Goal: Task Accomplishment & Management: Complete application form

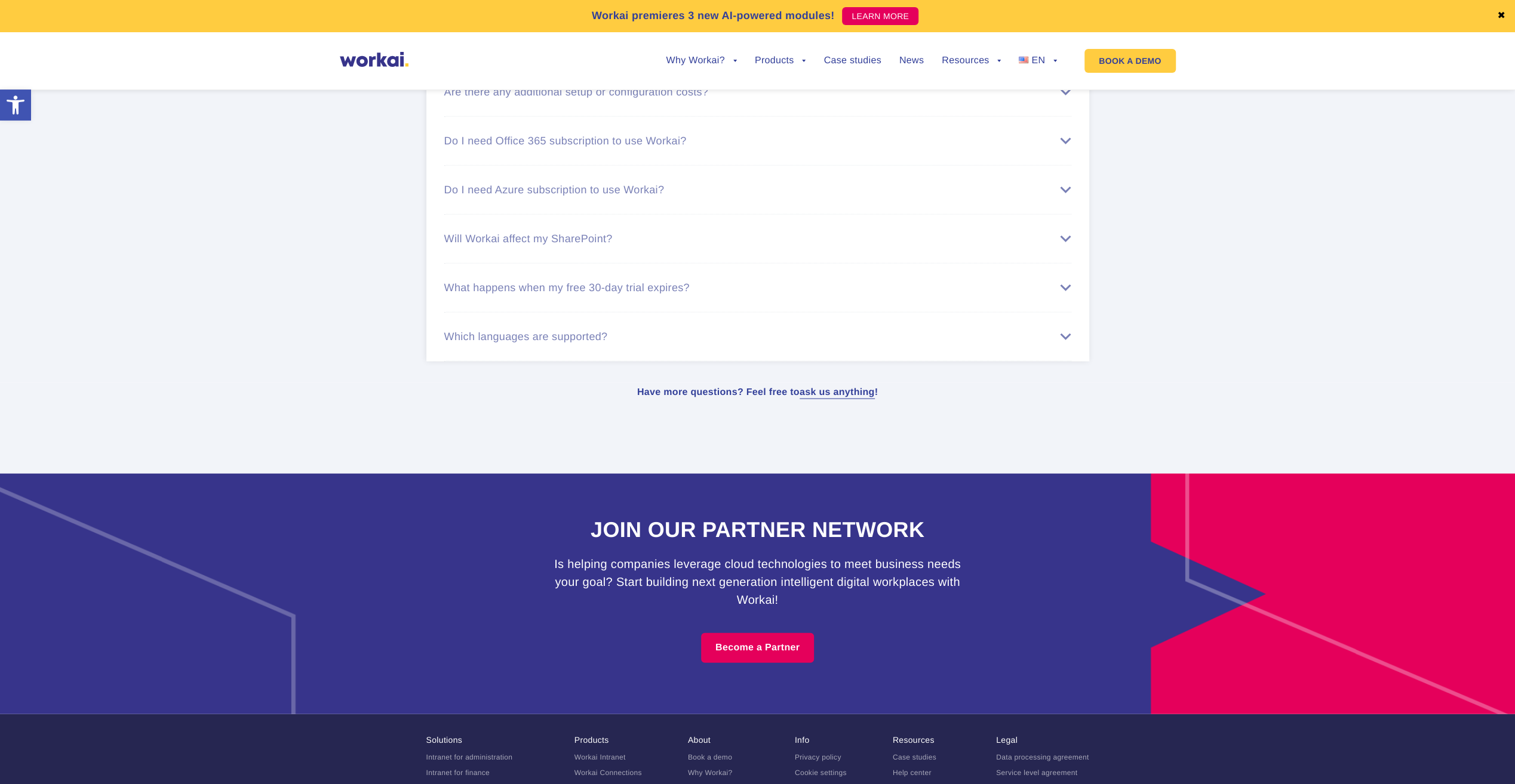
scroll to position [7178, 0]
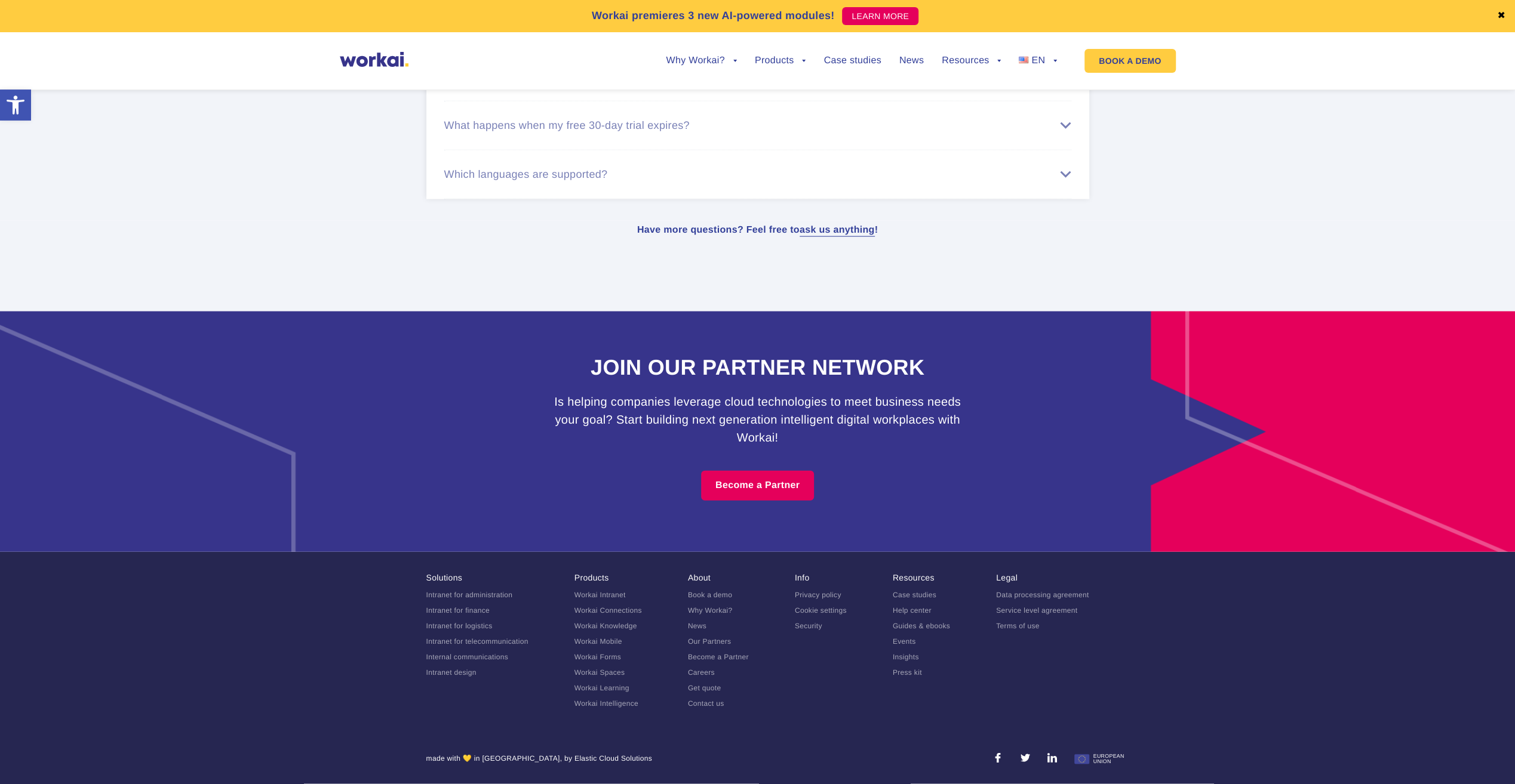
click at [705, 668] on link "Careers" at bounding box center [701, 673] width 27 height 9
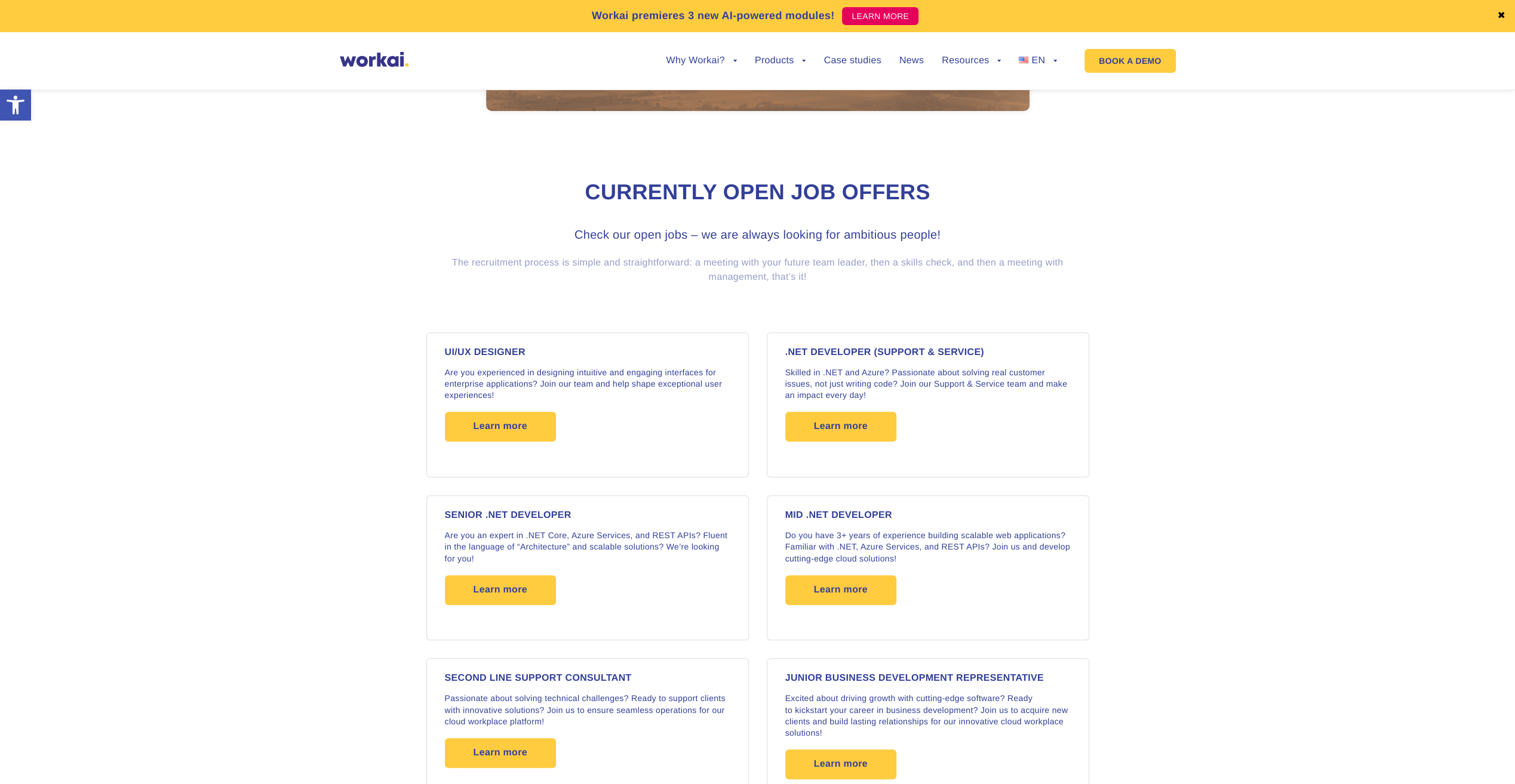
scroll to position [955, 0]
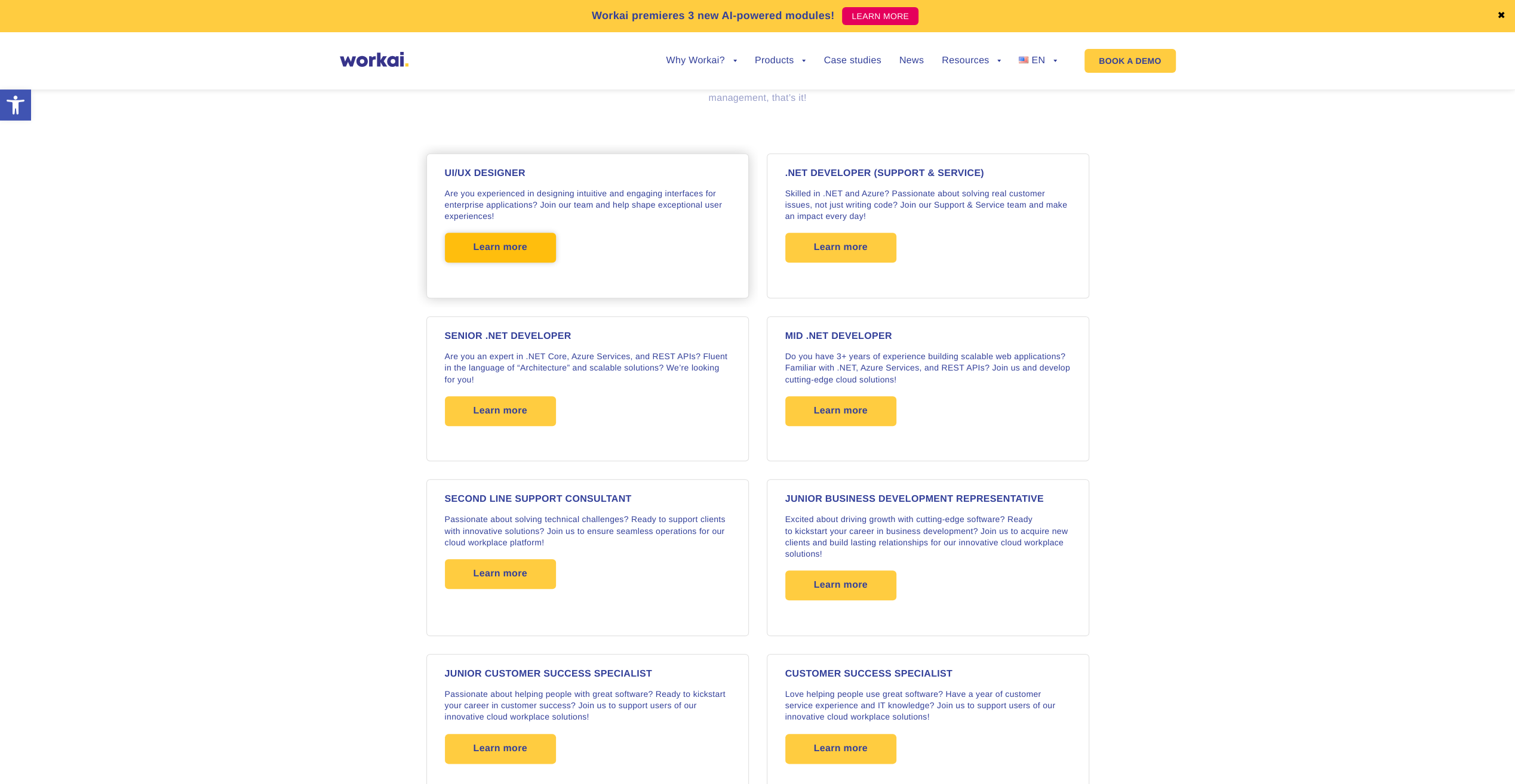
click at [534, 253] on span "Learn more" at bounding box center [500, 248] width 111 height 30
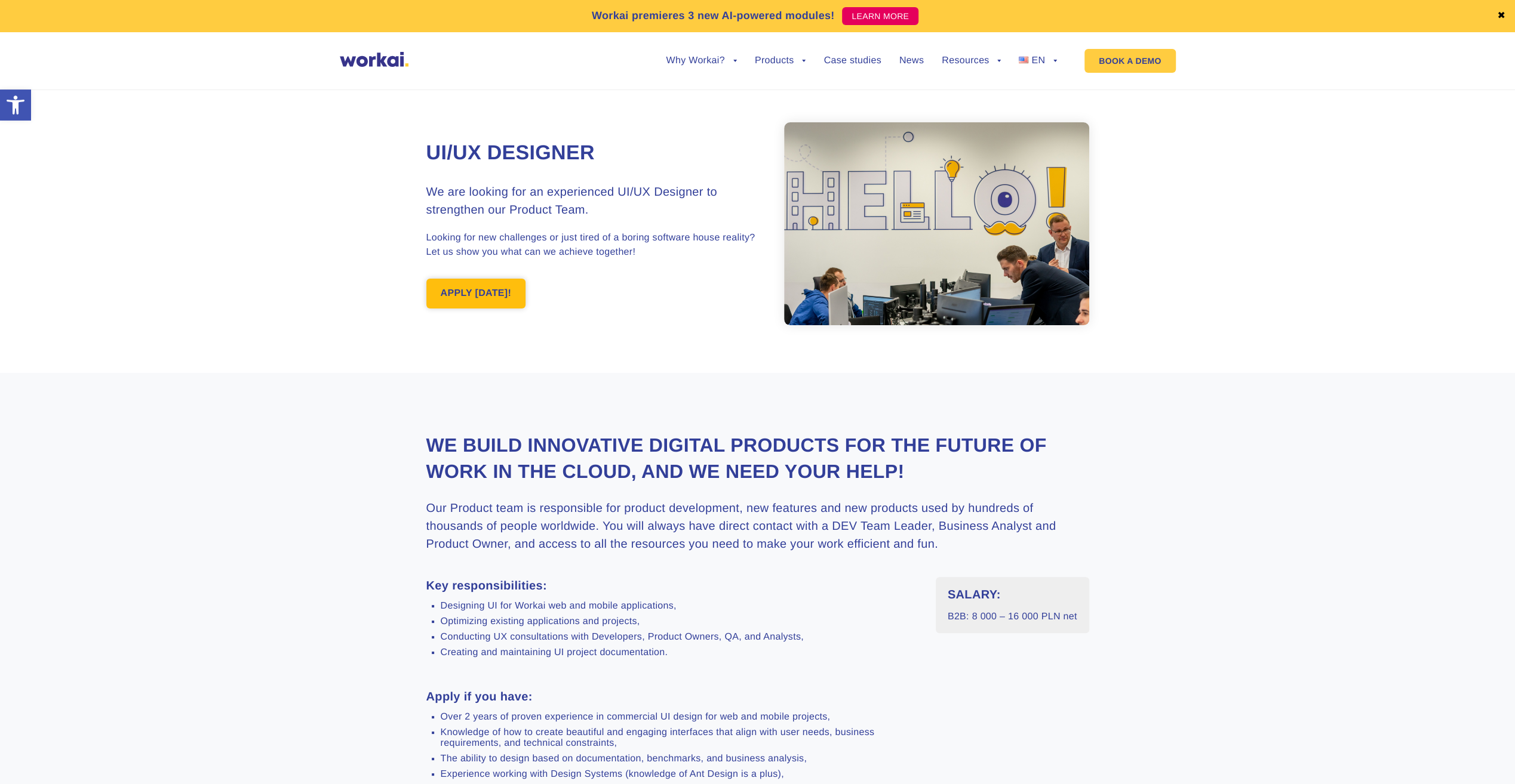
click at [488, 301] on link "APPLY TODAY!" at bounding box center [476, 293] width 100 height 30
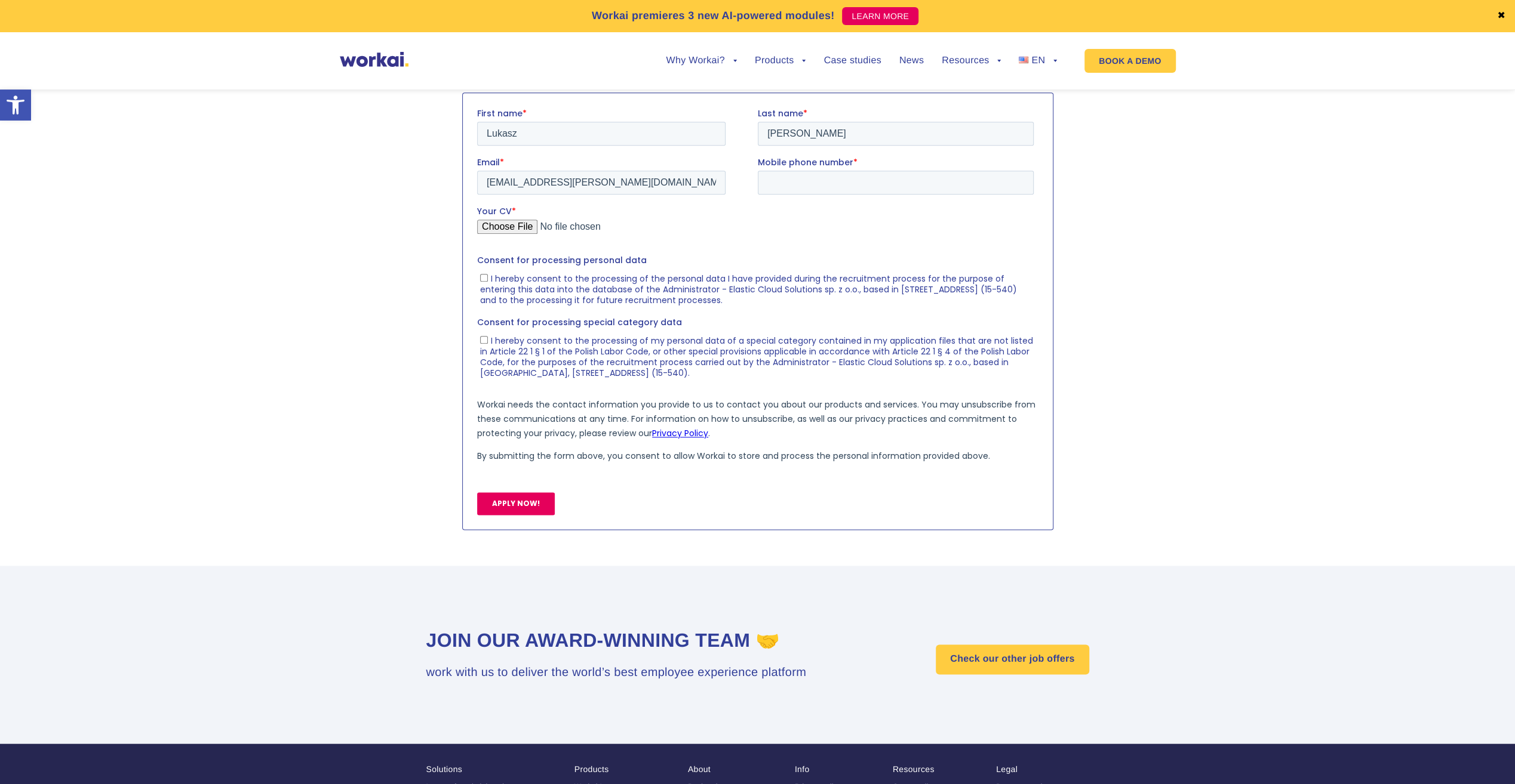
scroll to position [1250, 0]
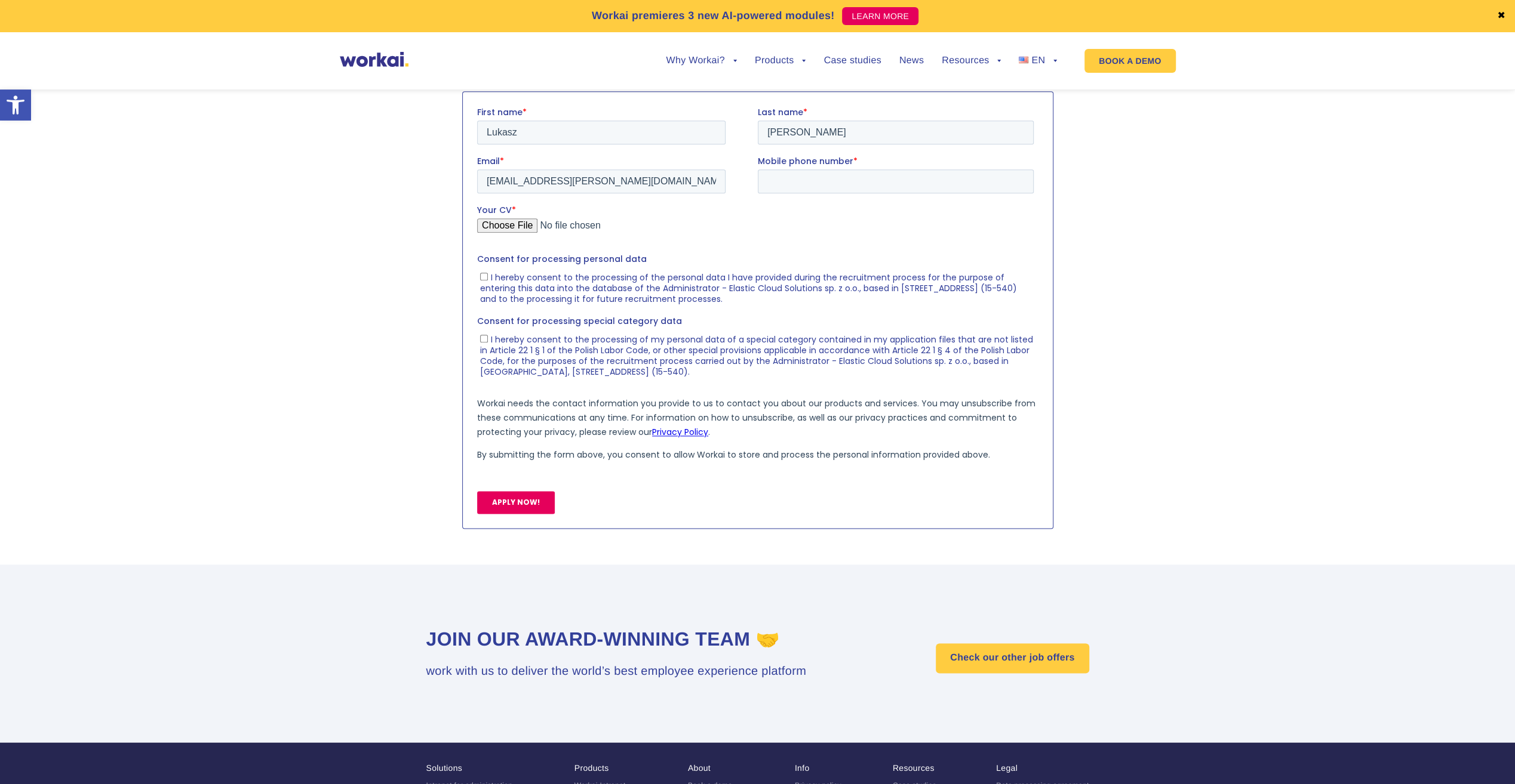
click at [1283, 197] on section at bounding box center [757, 310] width 1515 height 449
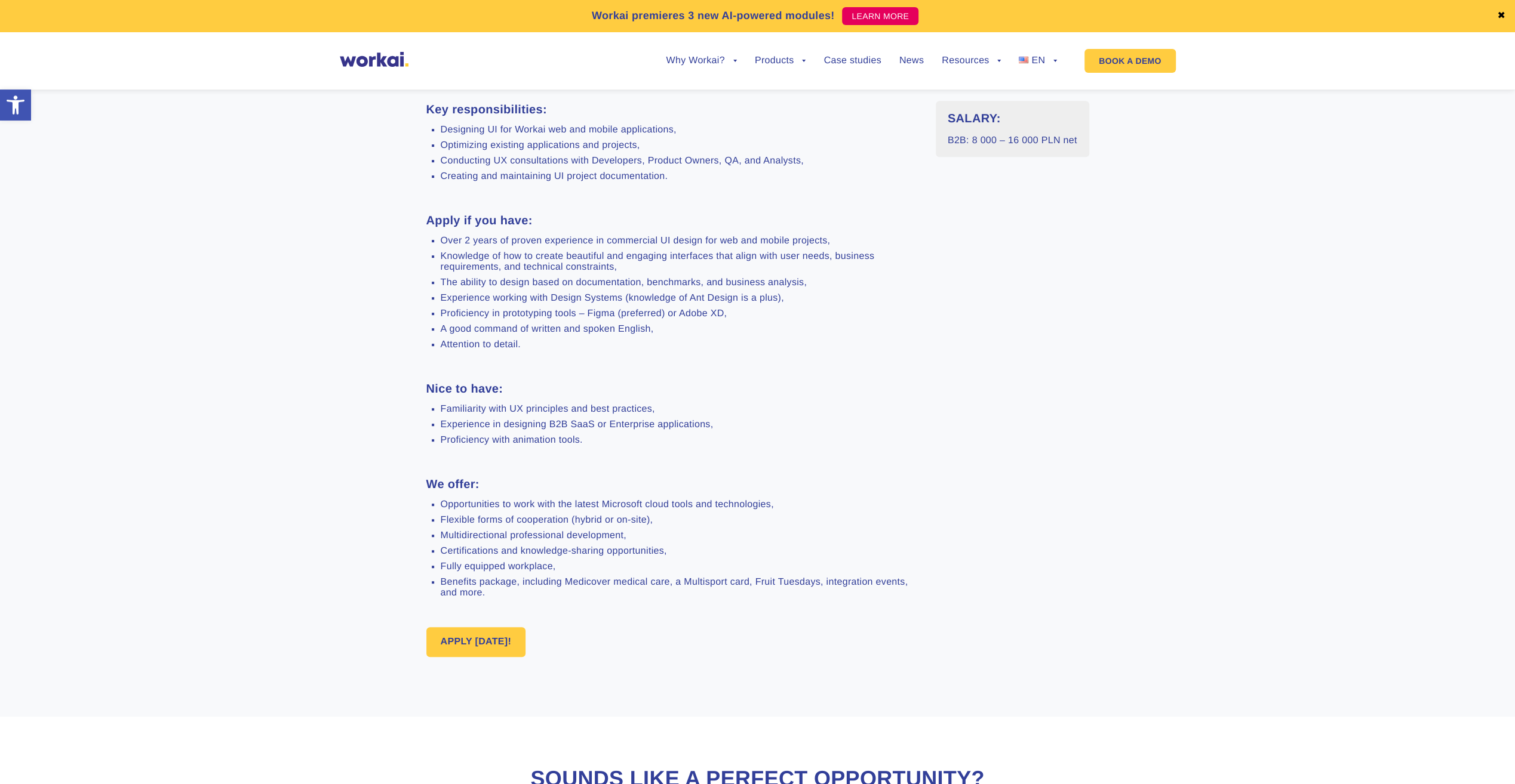
scroll to position [0, 0]
